Goal: Task Accomplishment & Management: Use online tool/utility

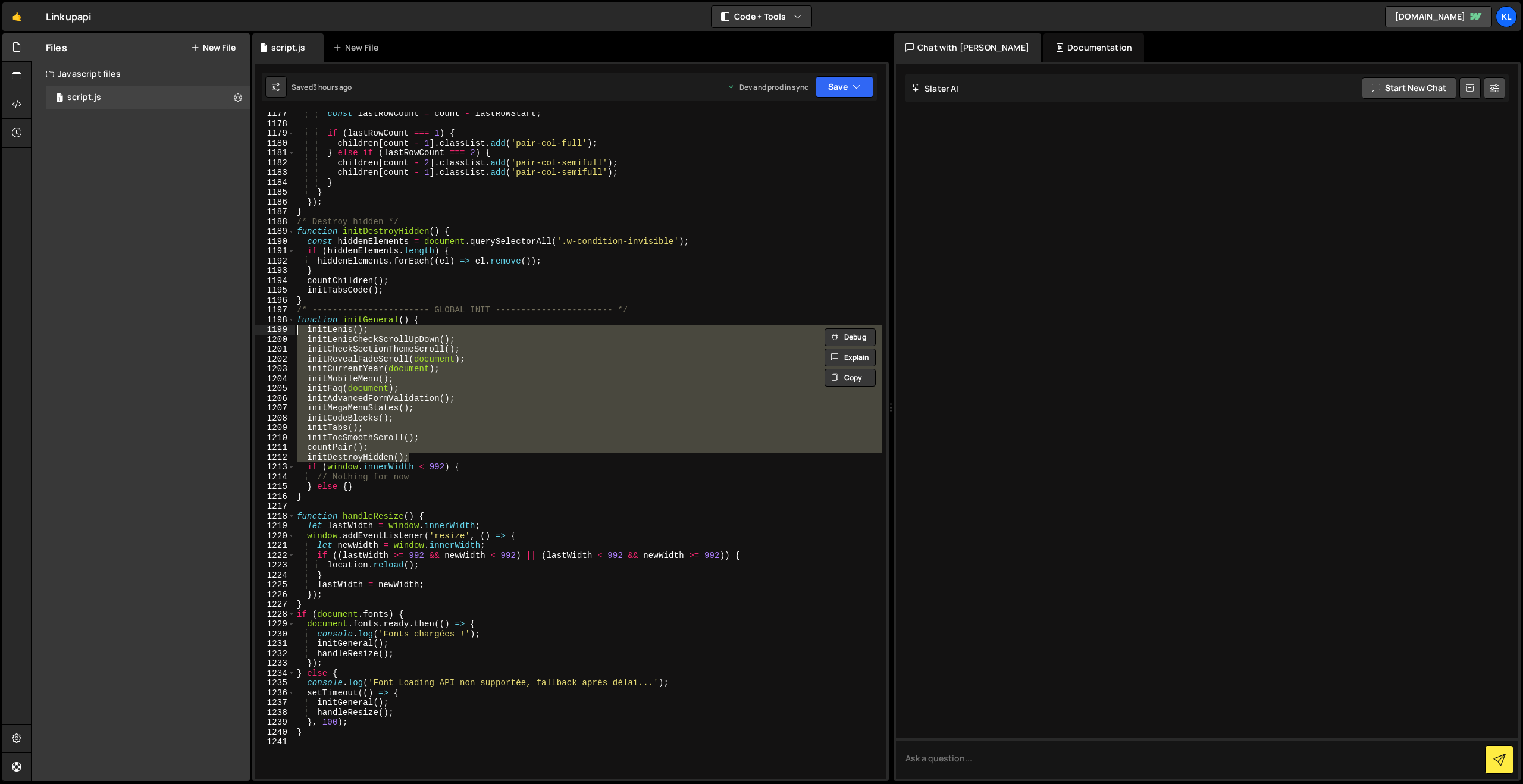
scroll to position [11542, 0]
click at [23, 13] on link "🤙" at bounding box center [17, 17] width 29 height 28
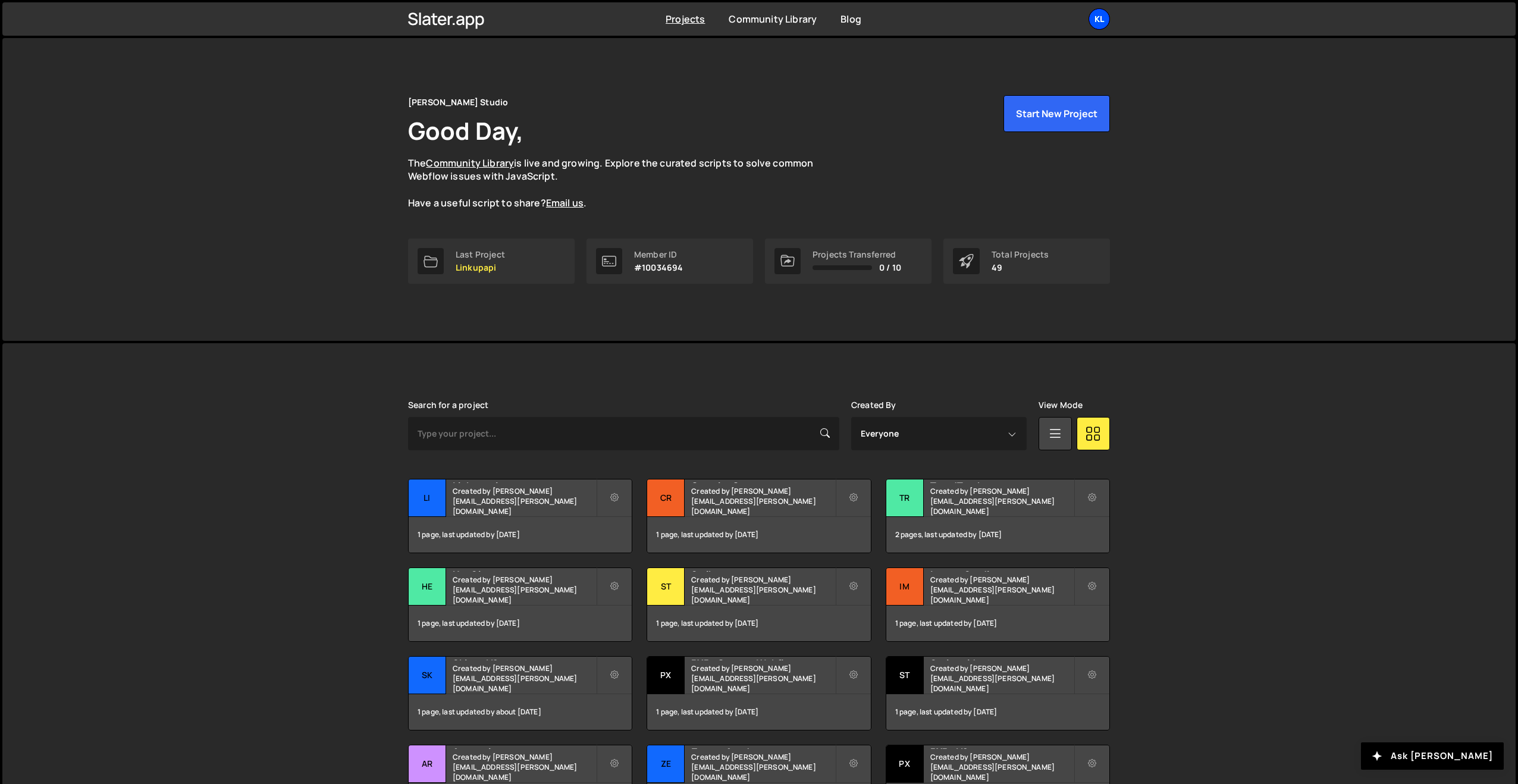
click at [1100, 21] on div "Kl" at bounding box center [1099, 19] width 21 height 21
click at [976, 70] on link "Your Teams" at bounding box center [1035, 70] width 147 height 21
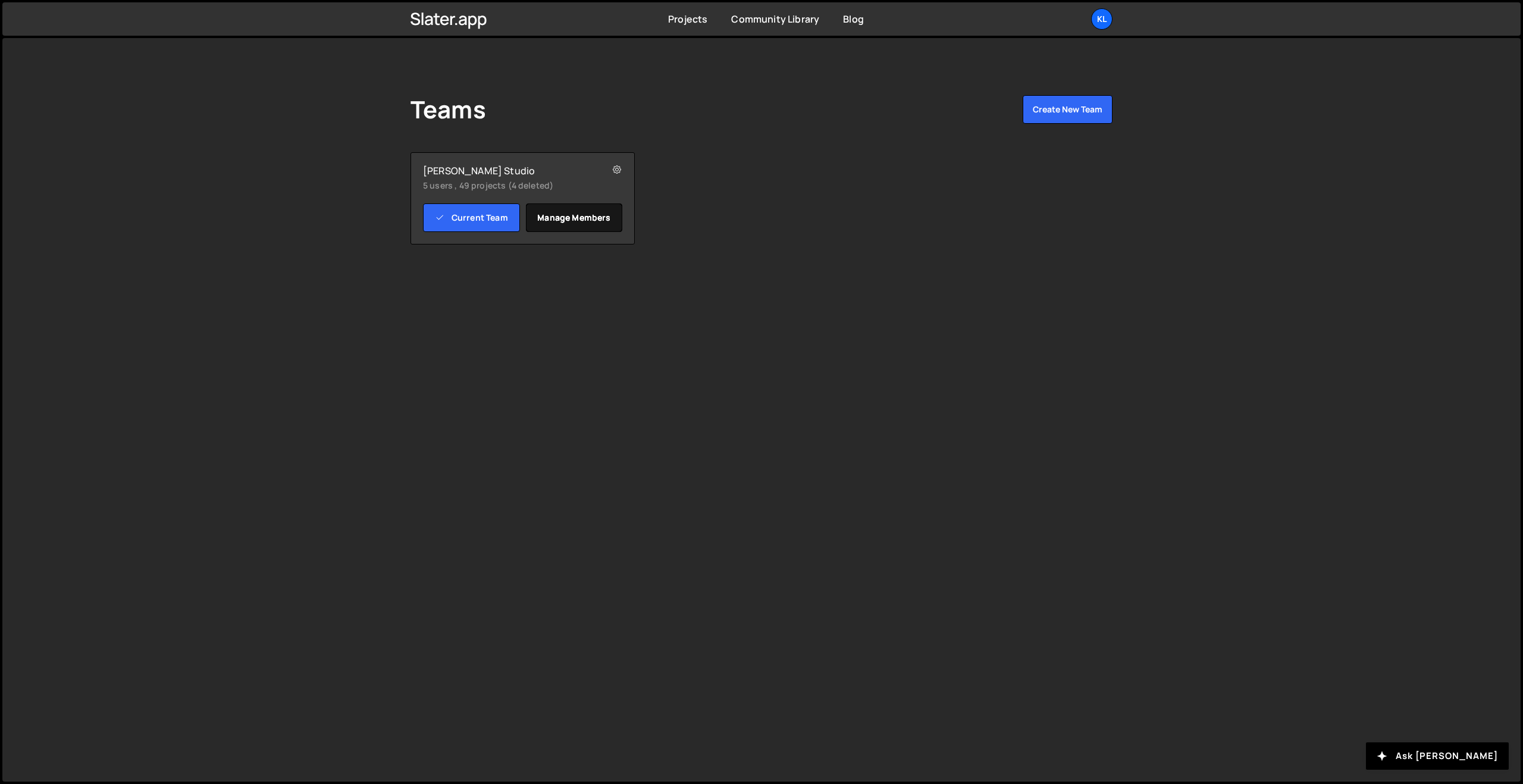
click at [587, 215] on link "Manage members" at bounding box center [574, 218] width 97 height 28
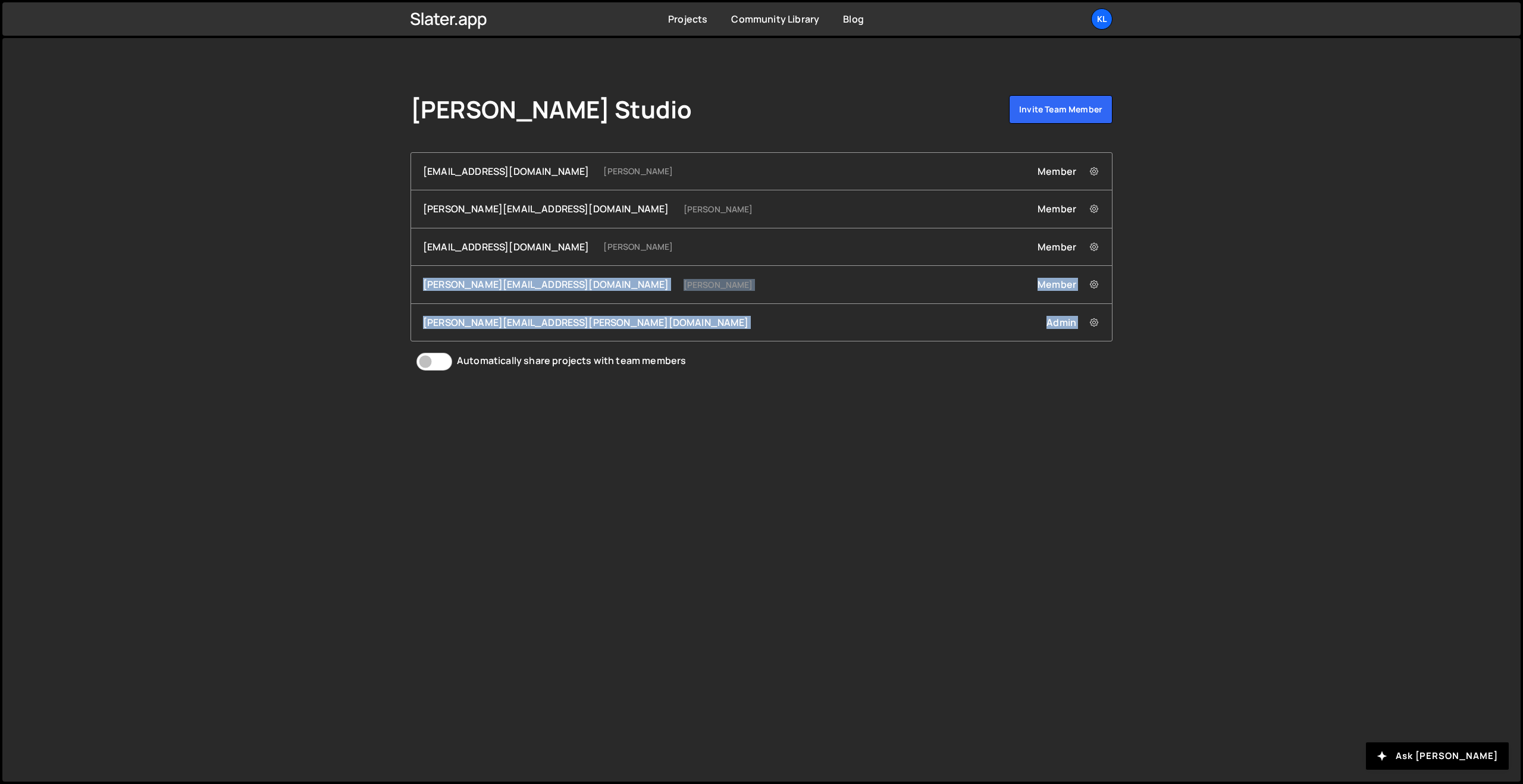
drag, startPoint x: 434, startPoint y: 285, endPoint x: 737, endPoint y: 367, distance: 313.9
click at [678, 348] on div "mmbayero+1@gmail.com MOUSSA MAMADOU Member Remove mmbayero+1@gmail.com from Tea…" at bounding box center [762, 262] width 702 height 220
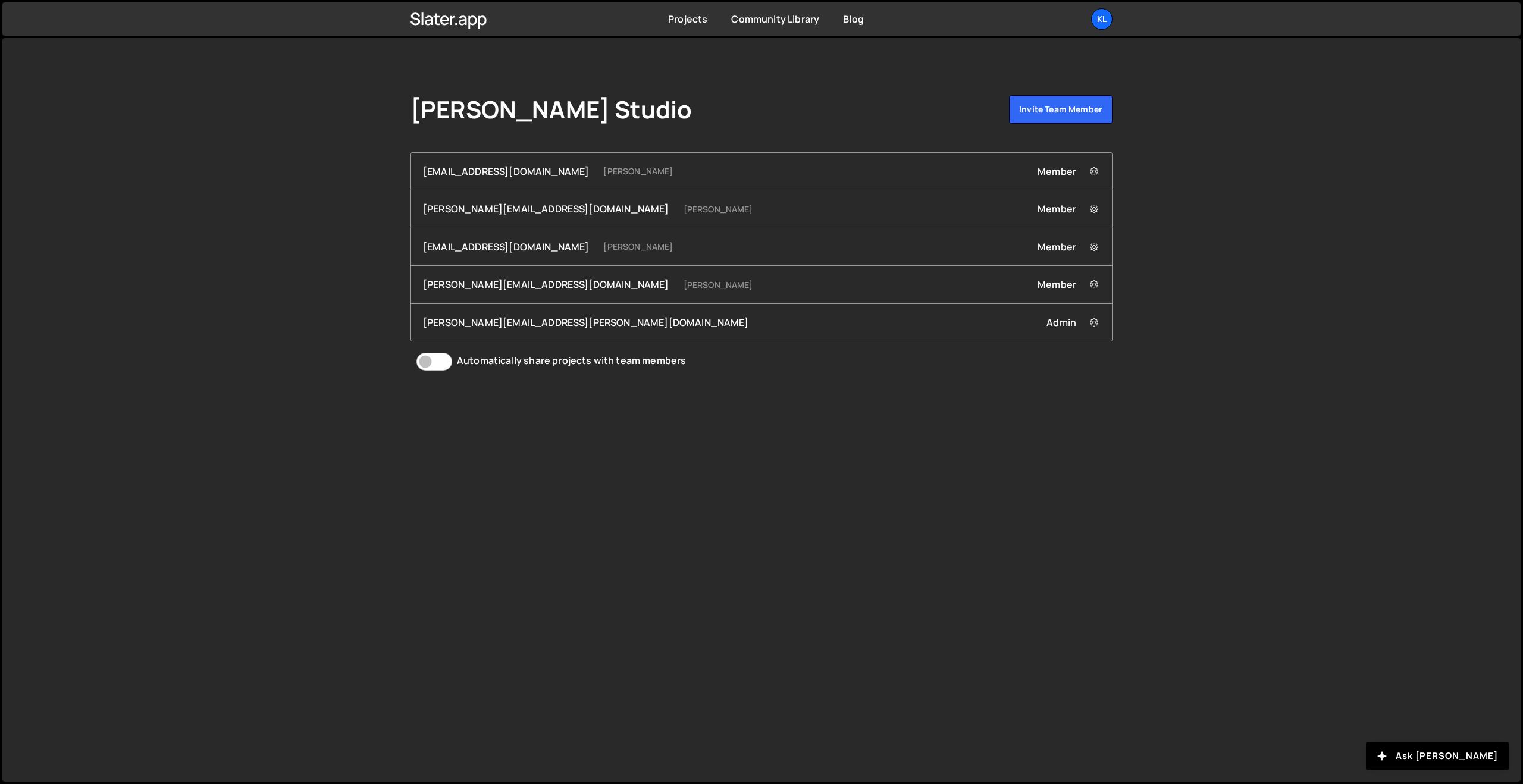
click at [902, 415] on div "Klem Studio Invite team member mmbayero+1@gmail.com MOUSSA MAMADOU Member Remov…" at bounding box center [762, 233] width 738 height 391
drag, startPoint x: 907, startPoint y: 414, endPoint x: 754, endPoint y: 363, distance: 161.3
click at [902, 413] on div "Klem Studio Invite team member mmbayero+1@gmail.com MOUSSA MAMADOU Member Remov…" at bounding box center [762, 233] width 738 height 391
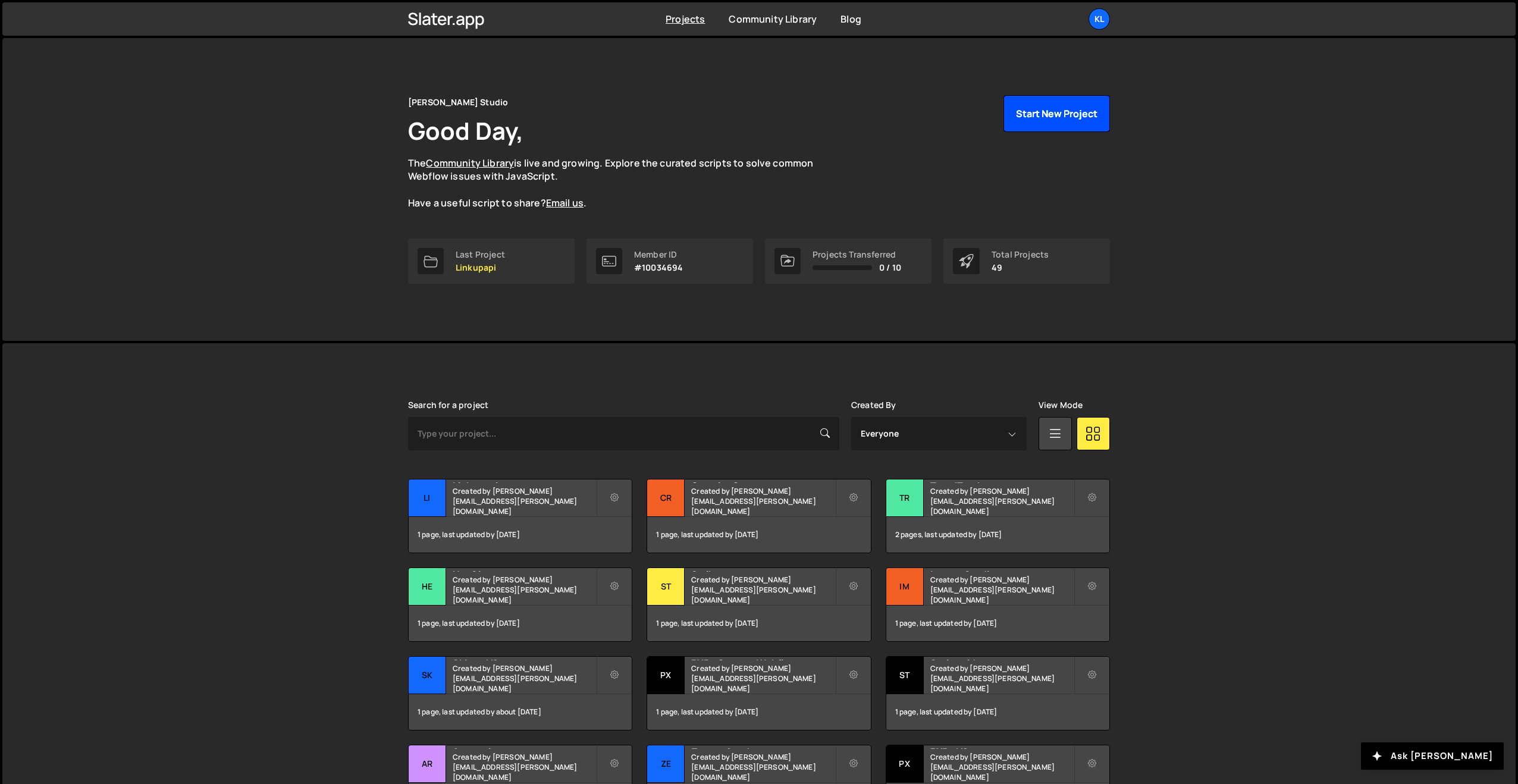
click at [1081, 121] on button "Start New Project" at bounding box center [1057, 114] width 107 height 37
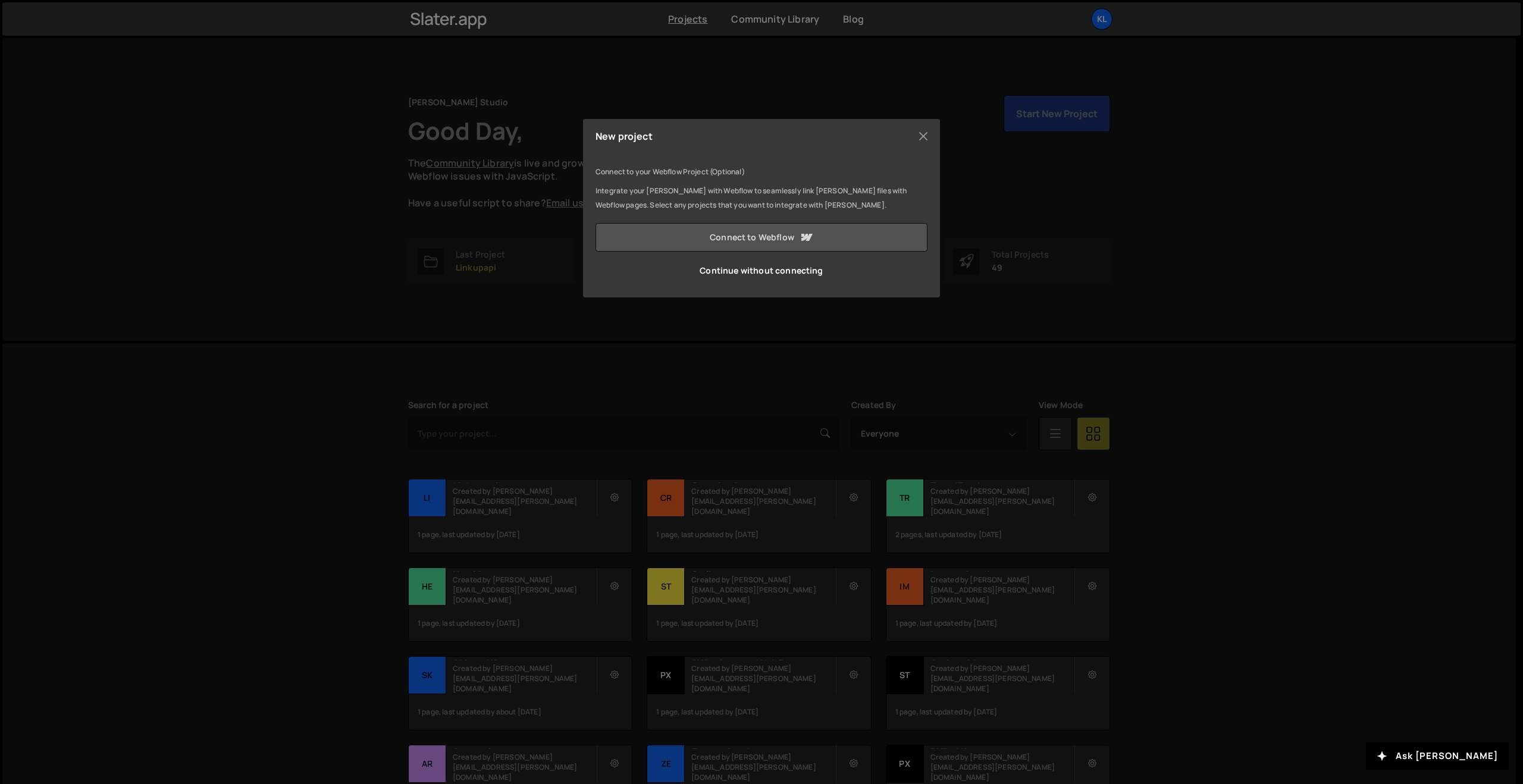
click at [686, 241] on link "Connect to Webflow" at bounding box center [762, 237] width 332 height 28
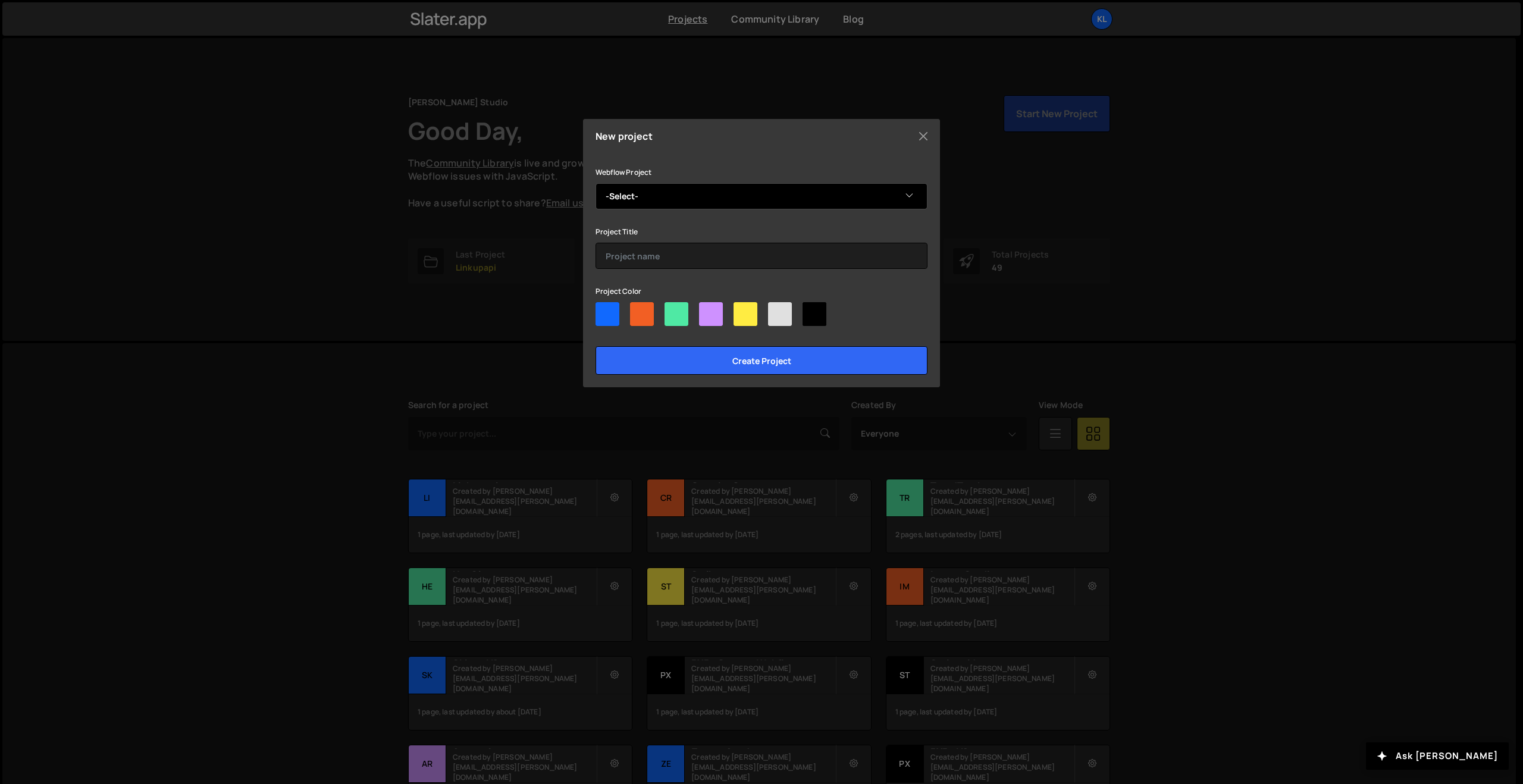
click at [697, 190] on select "-Select- Statsnbet" at bounding box center [762, 197] width 332 height 26
click at [705, 307] on div at bounding box center [710, 314] width 24 height 24
click at [705, 307] on input"] "radio" at bounding box center [702, 306] width 8 height 8
radio input"] "true"
click at [692, 196] on select "-Select- Statsnbet" at bounding box center [762, 197] width 332 height 26
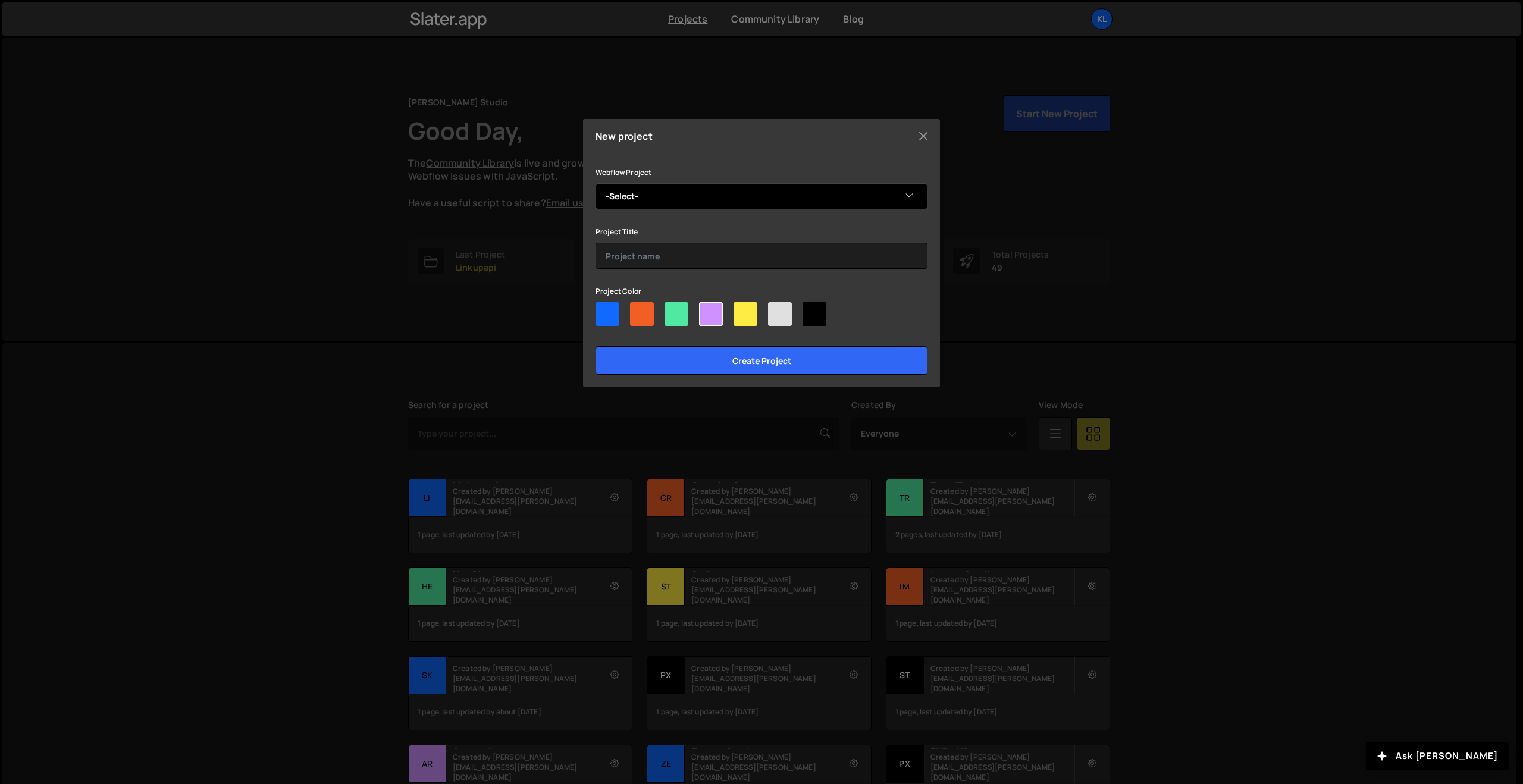
select select "68dc1ca4149405d4cf660587"
click at [596, 183] on select "-Select- Statsnbet" at bounding box center [762, 197] width 332 height 26
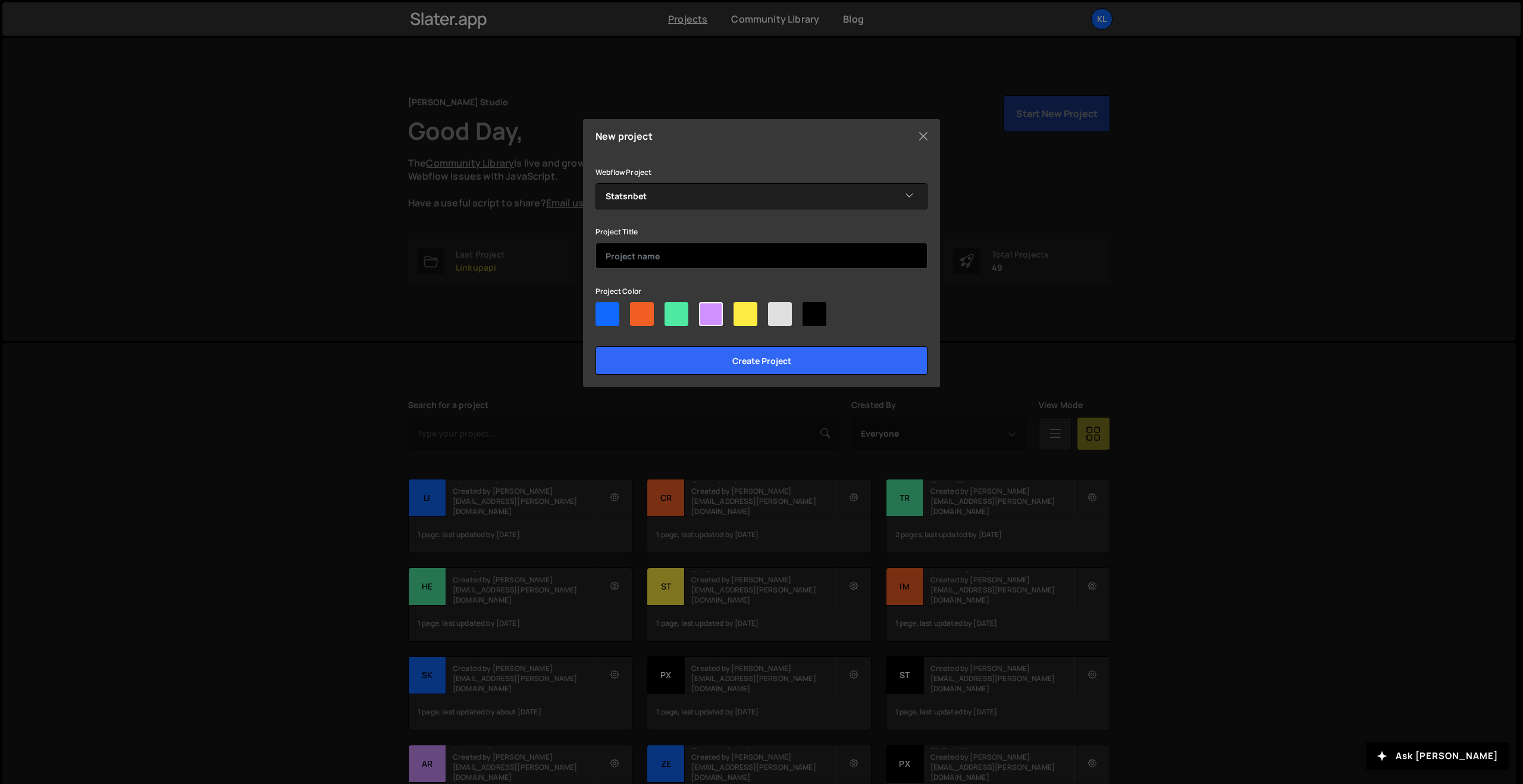
click at [653, 256] on input "text" at bounding box center [762, 256] width 332 height 26
type input "Statsnbet"
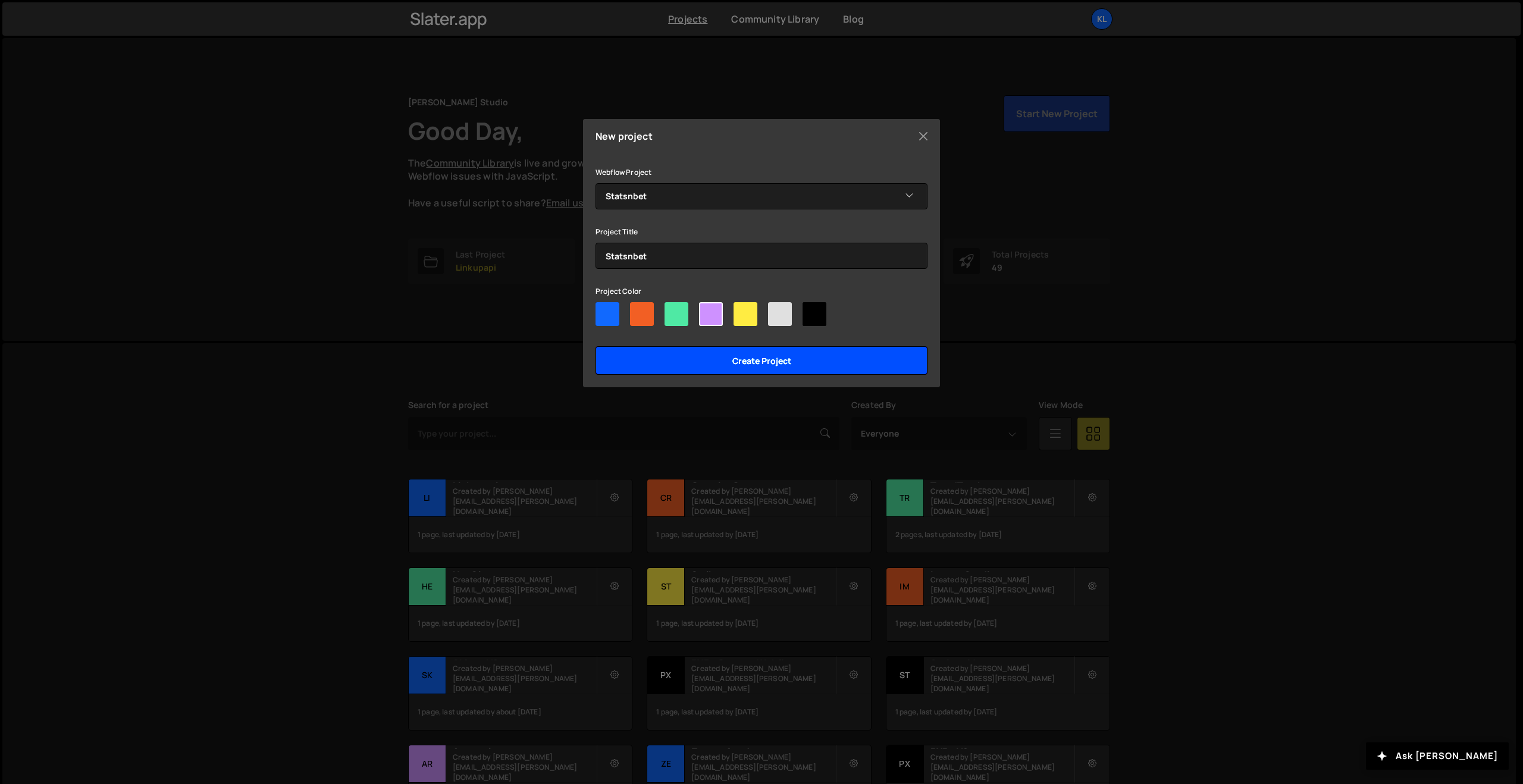
click at [741, 357] on input "Create project" at bounding box center [762, 360] width 332 height 28
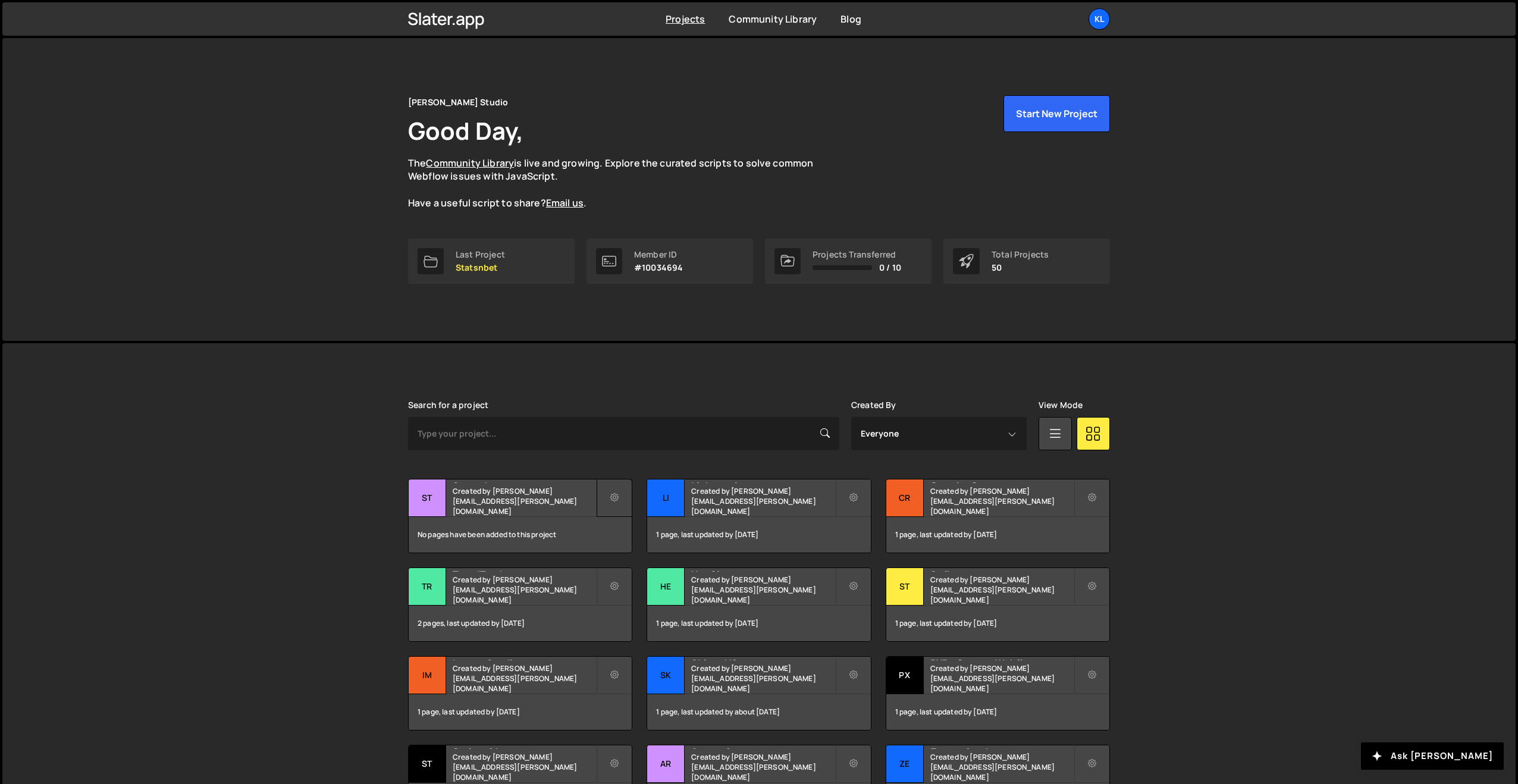
click at [631, 501] on button at bounding box center [614, 497] width 35 height 38
click at [641, 565] on link "Manage access" at bounding box center [669, 565] width 141 height 19
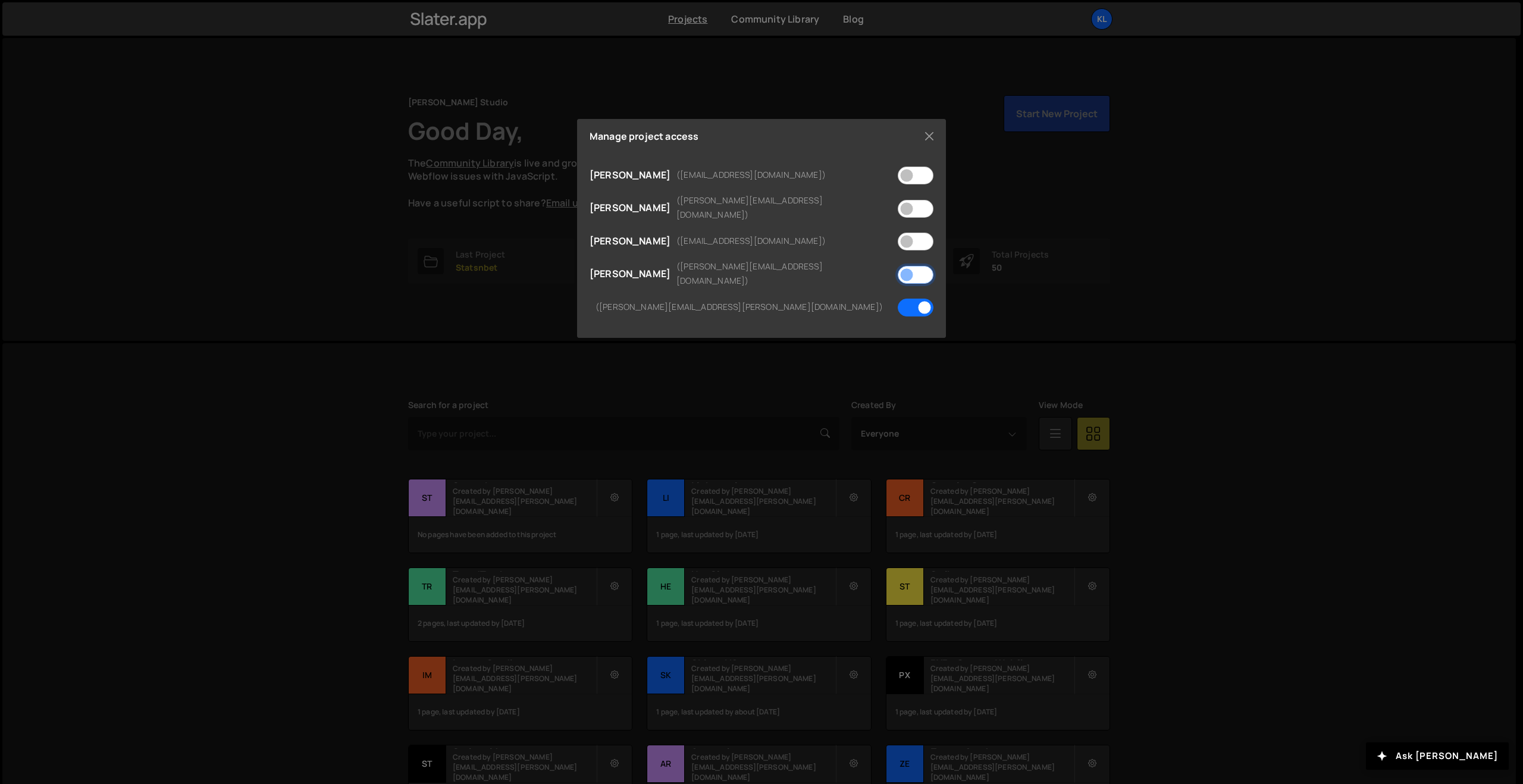
click at [915, 265] on input "checkbox" at bounding box center [916, 274] width 35 height 18
checkbox input "true"
click at [1203, 279] on div "Manage project access MOUSSA MAMADOU (mmbayero+1@gmail.com) Julien Keraval (jul…" at bounding box center [762, 392] width 1523 height 784
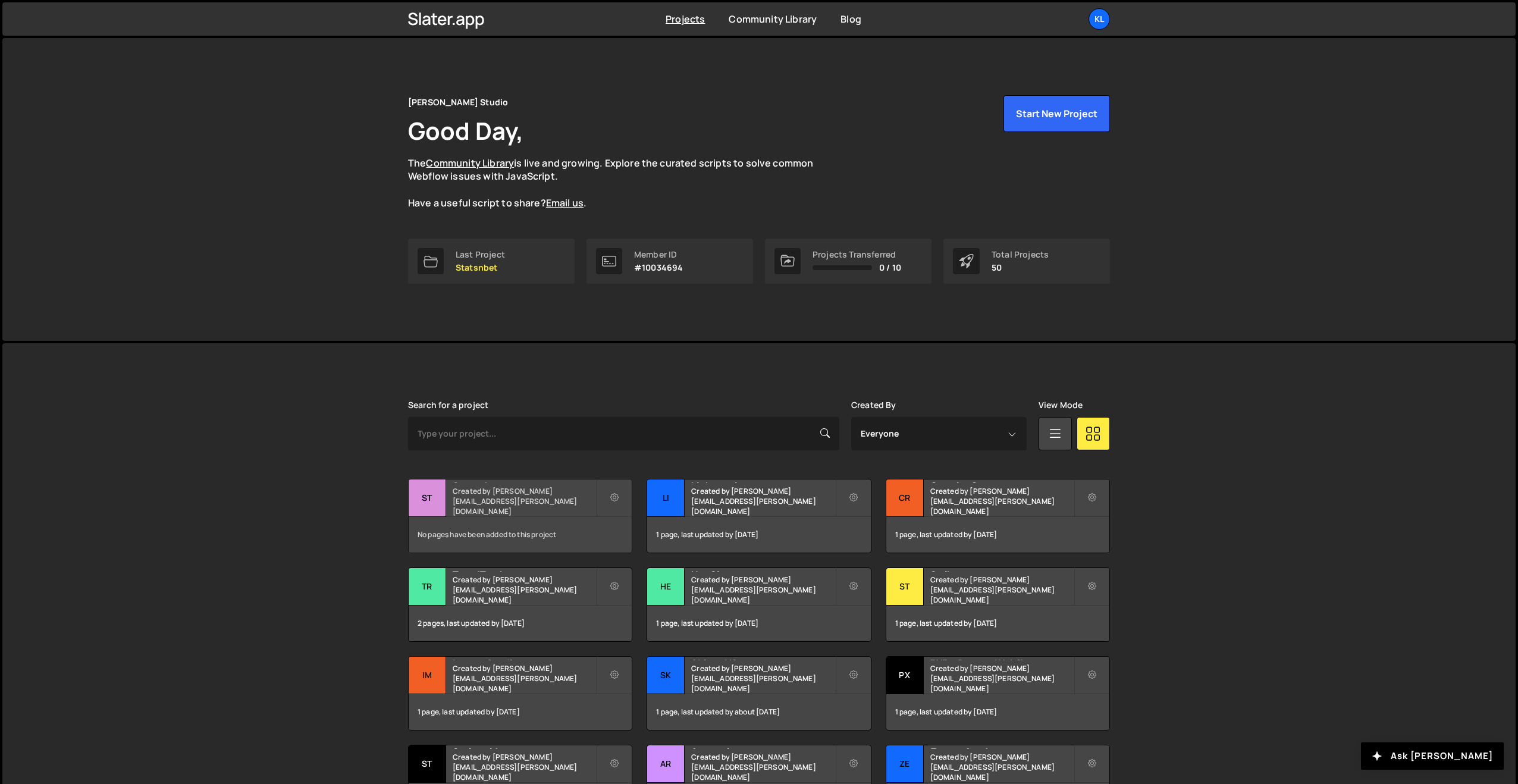
click at [503, 501] on small "Created by clem.deodat@gmail.com" at bounding box center [524, 501] width 144 height 30
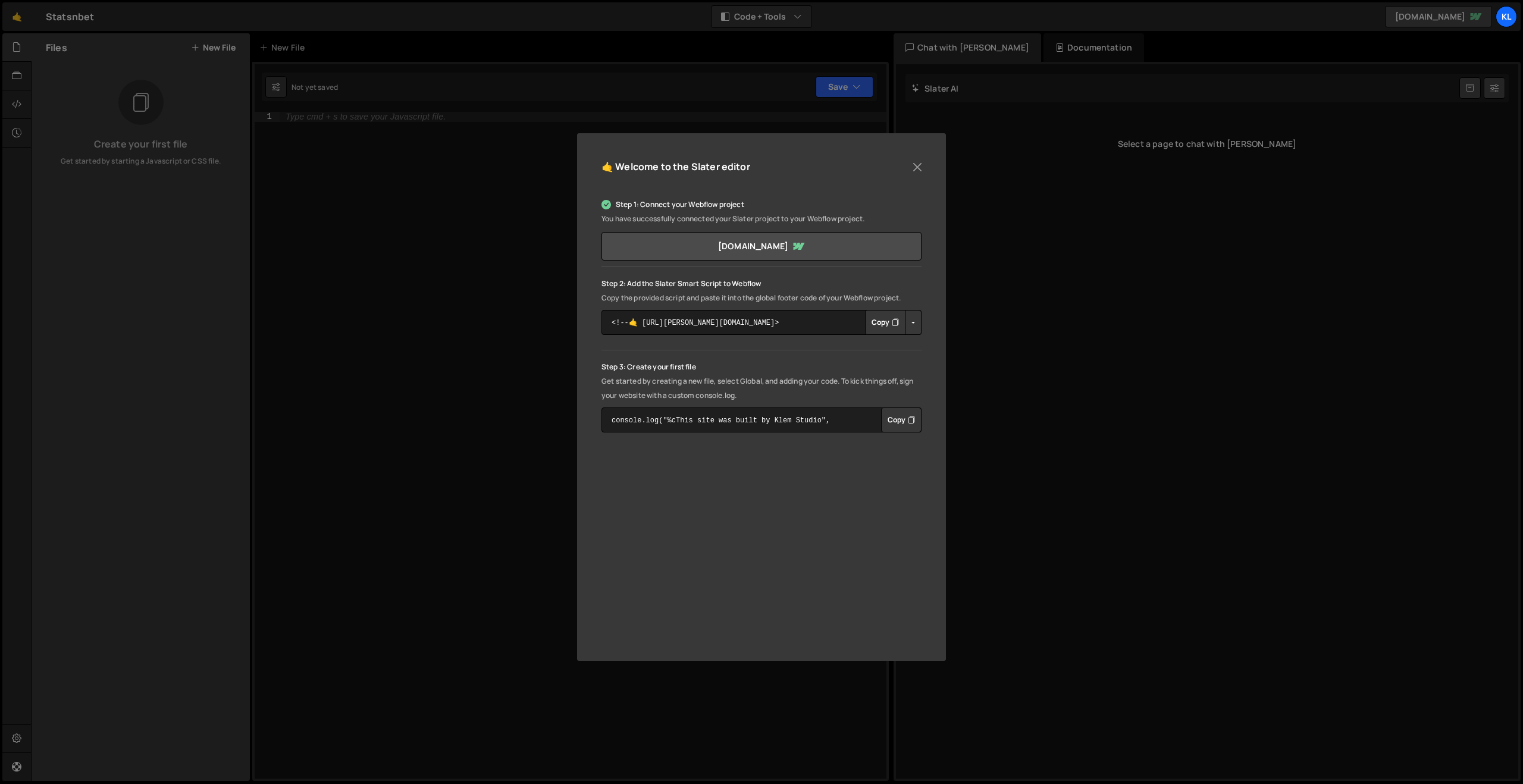
click at [368, 222] on div "🤙 Welcome to the [PERSON_NAME] editor Step 1: Connect your Webflow project You …" at bounding box center [762, 392] width 1523 height 784
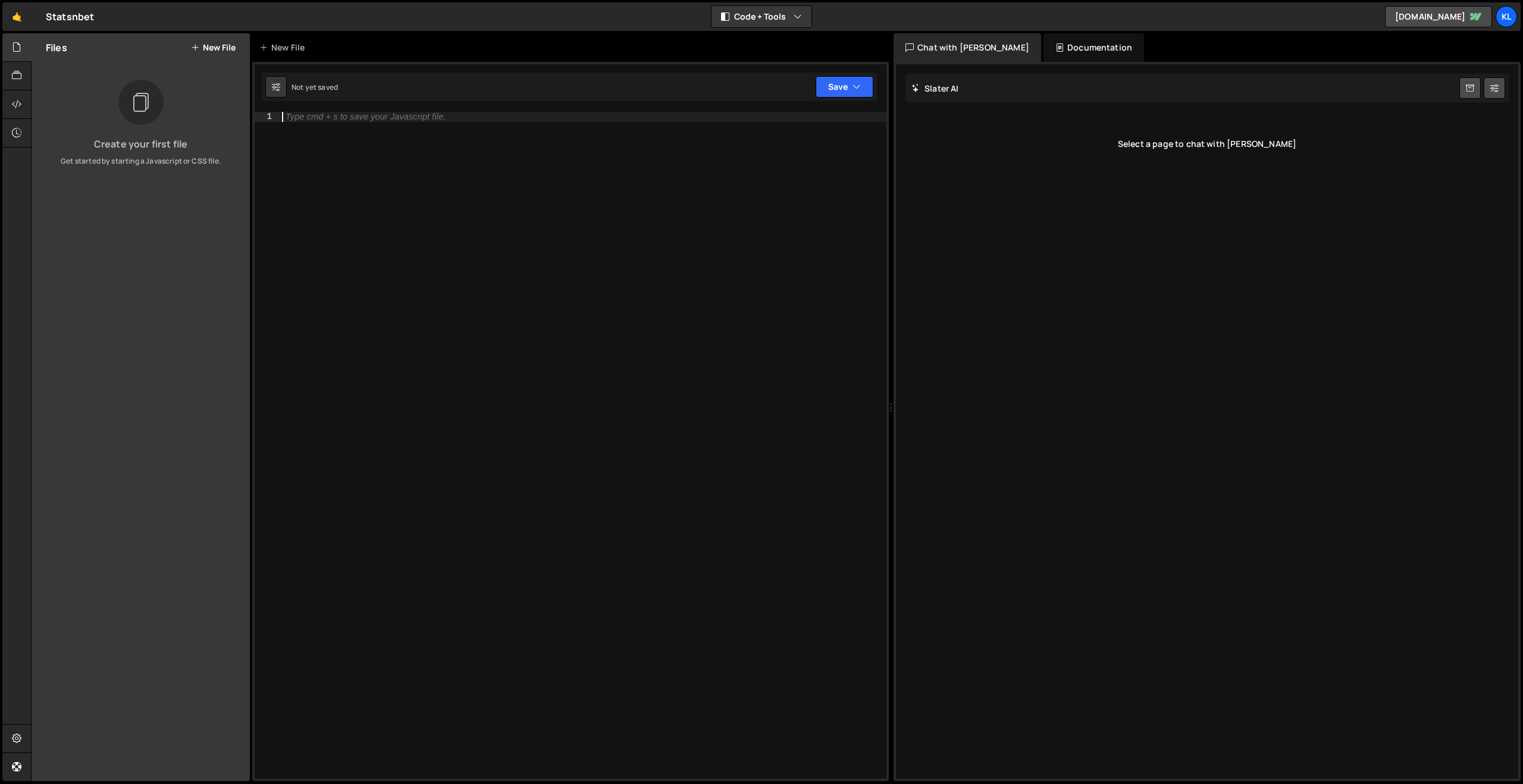
drag, startPoint x: 466, startPoint y: 178, endPoint x: 426, endPoint y: 167, distance: 41.5
click at [466, 178] on div "Type cmd + s to save your Javascript file." at bounding box center [583, 455] width 607 height 686
click at [214, 37] on div "Files New File" at bounding box center [140, 48] width 218 height 28
click at [213, 44] on button "New File" at bounding box center [213, 48] width 45 height 10
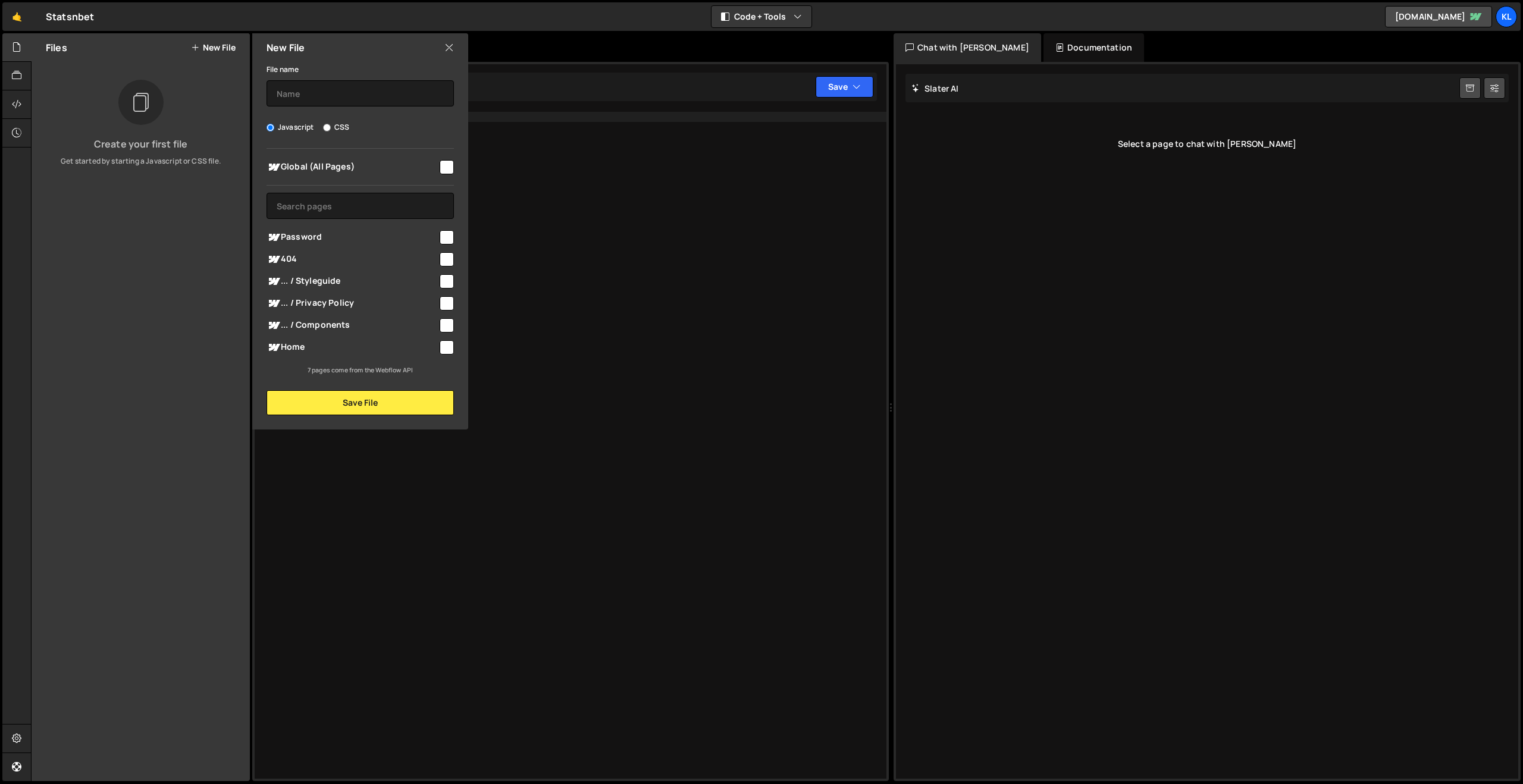
click at [442, 167] on input "checkbox" at bounding box center [446, 167] width 14 height 14
checkbox input "true"
click at [300, 86] on input "text" at bounding box center [360, 93] width 187 height 26
type input "script"
click at [301, 404] on button "Save File" at bounding box center [360, 402] width 187 height 25
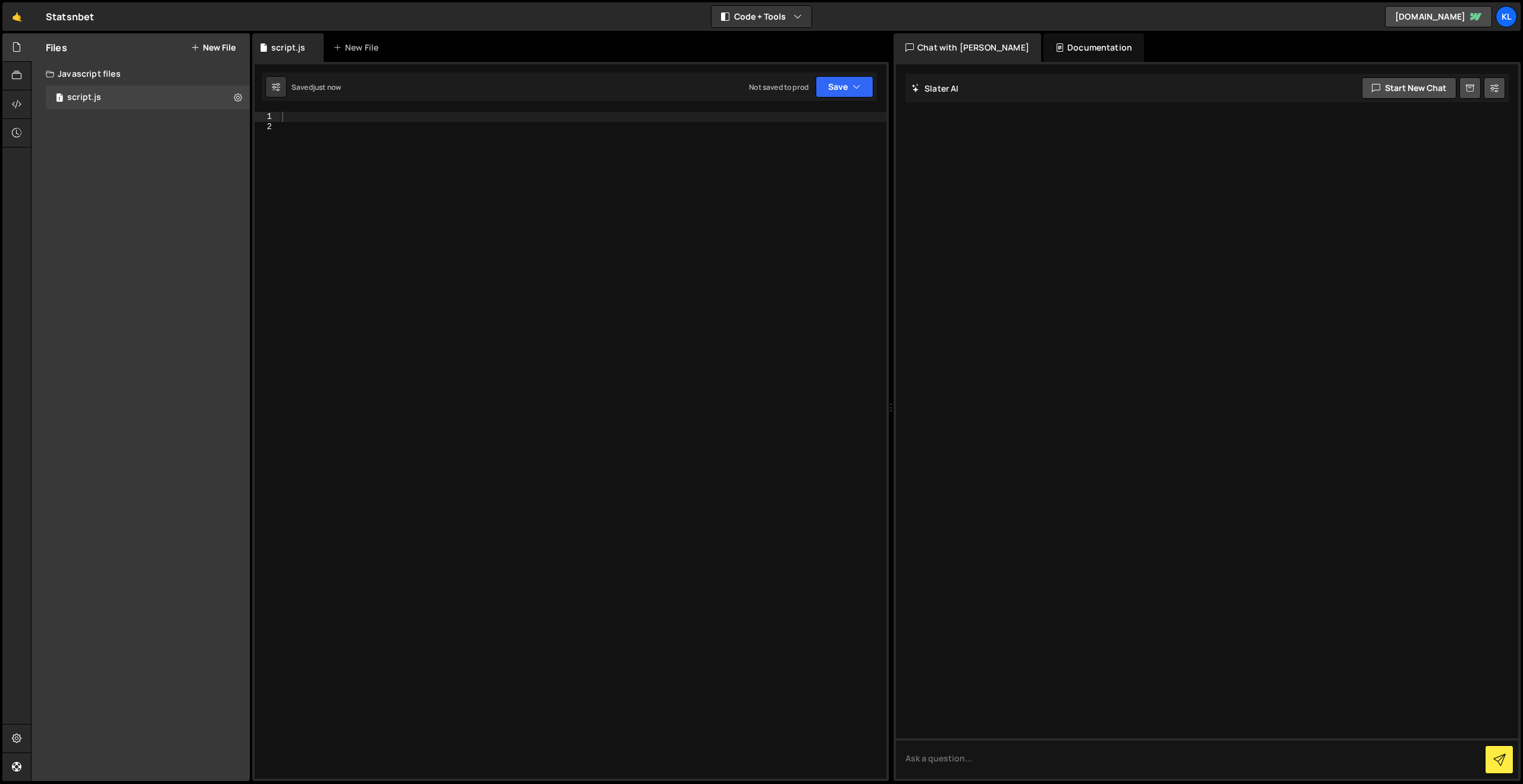
click at [319, 122] on div at bounding box center [583, 455] width 607 height 686
click at [305, 110] on div "1 Type cmd + s to save your Javascript file. הההההההההההההההההההההההההההההההההה…" at bounding box center [571, 421] width 637 height 719
click at [306, 112] on div at bounding box center [583, 455] width 607 height 686
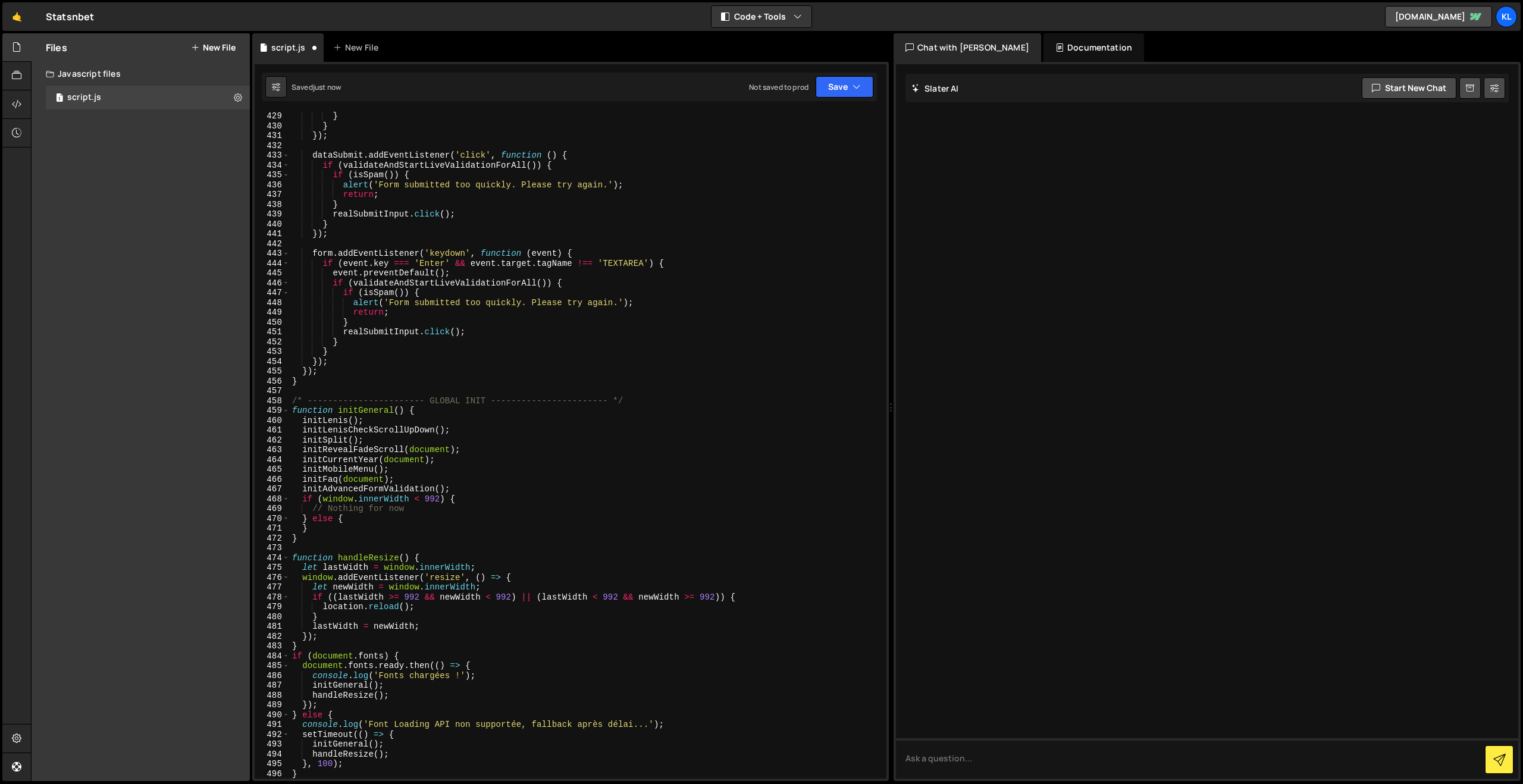
click at [878, 81] on div "1 Type cmd + s to save your Javascript file. הההההההההההההההההההההההההההההההההה…" at bounding box center [571, 421] width 637 height 719
click at [837, 85] on button "Save" at bounding box center [844, 86] width 57 height 21
click at [818, 161] on div "Not saved to prod" at bounding box center [805, 168] width 124 height 14
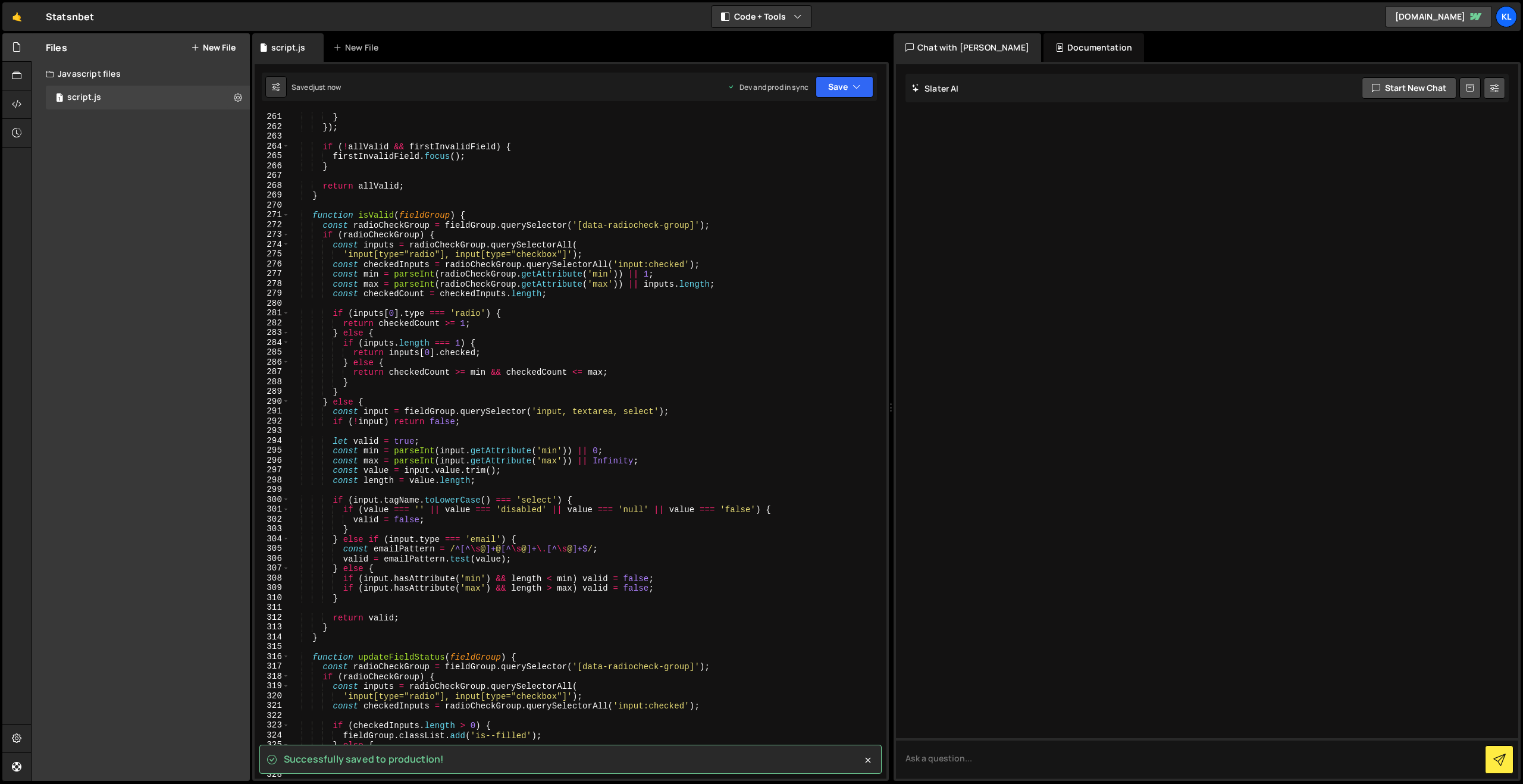
scroll to position [2502, 0]
